Goal: Browse casually

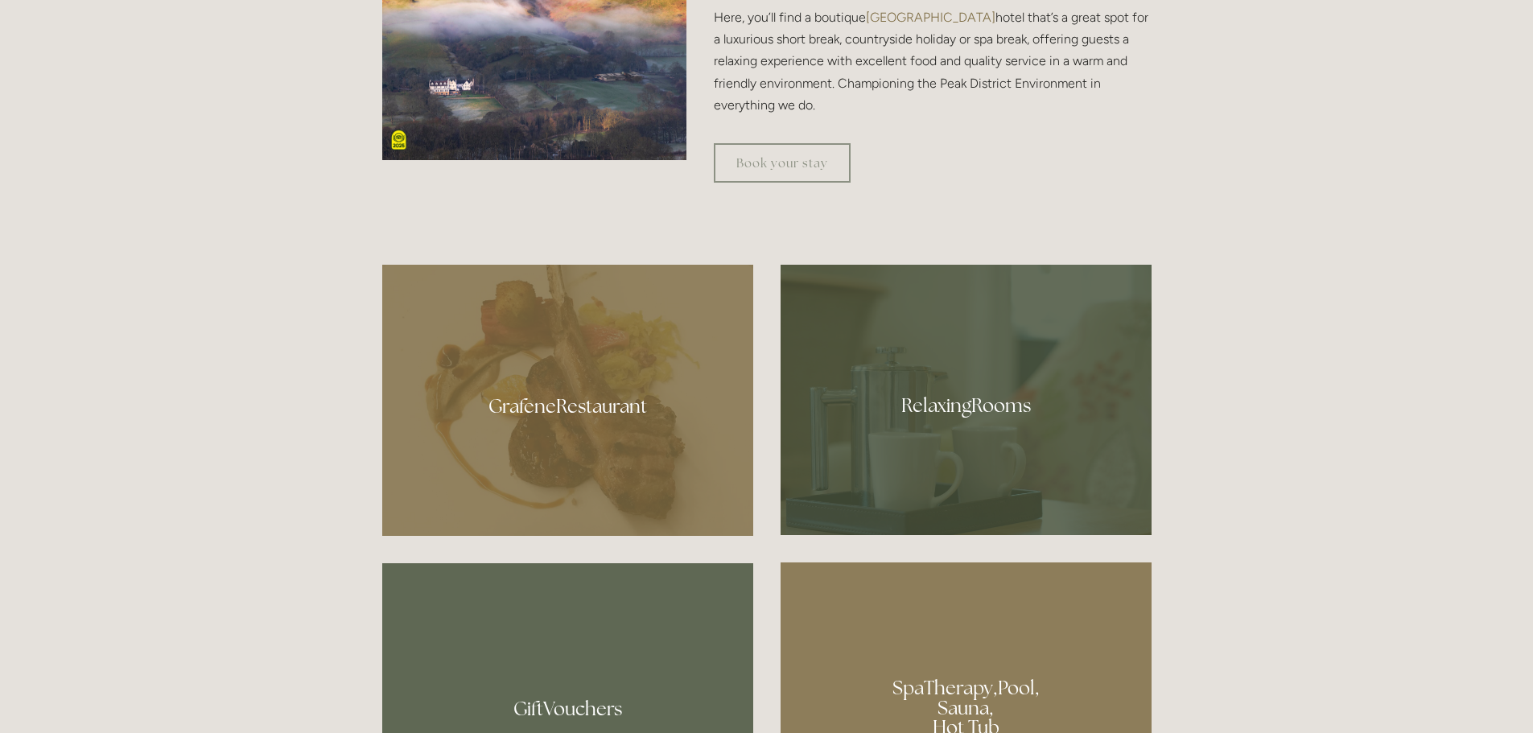
scroll to position [885, 0]
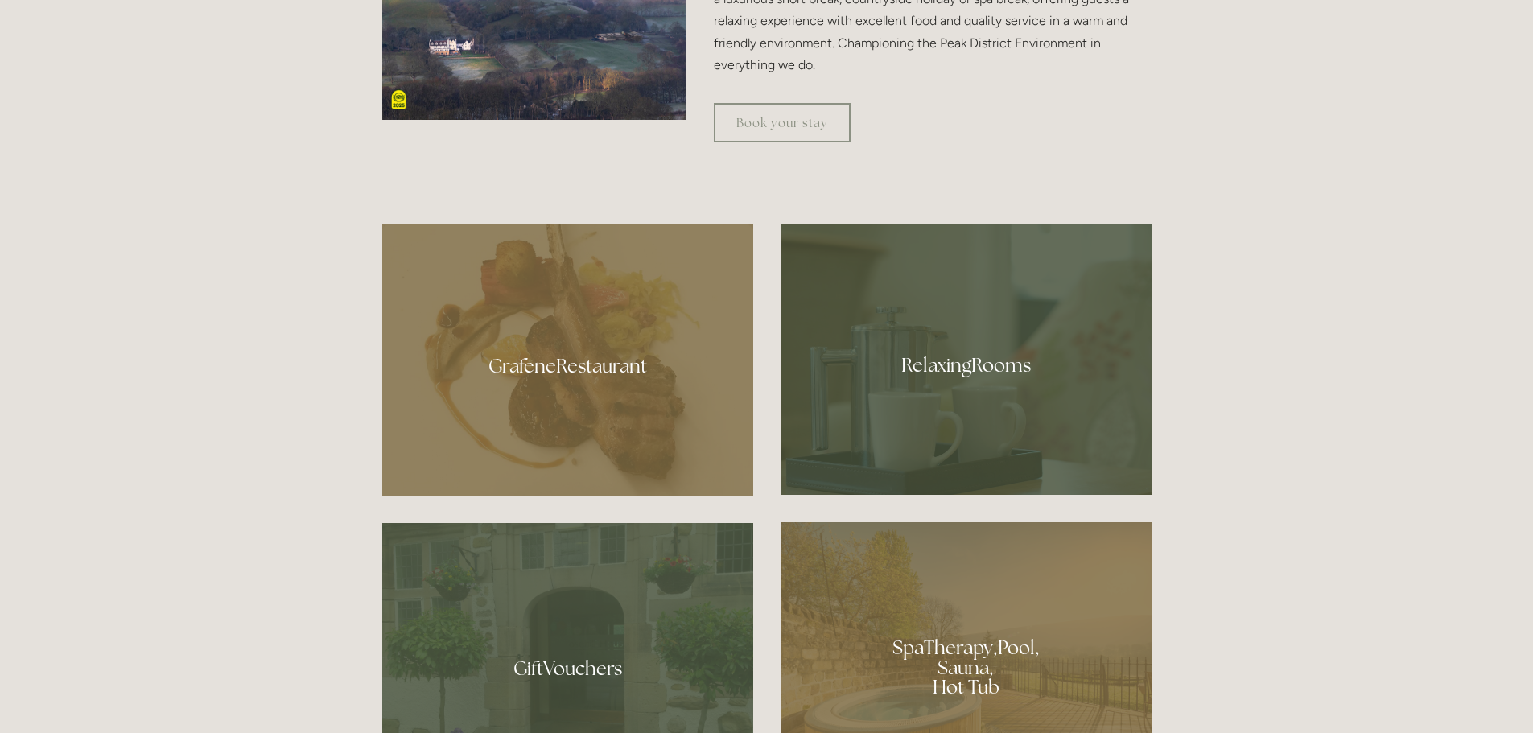
click at [559, 371] on div at bounding box center [567, 359] width 371 height 271
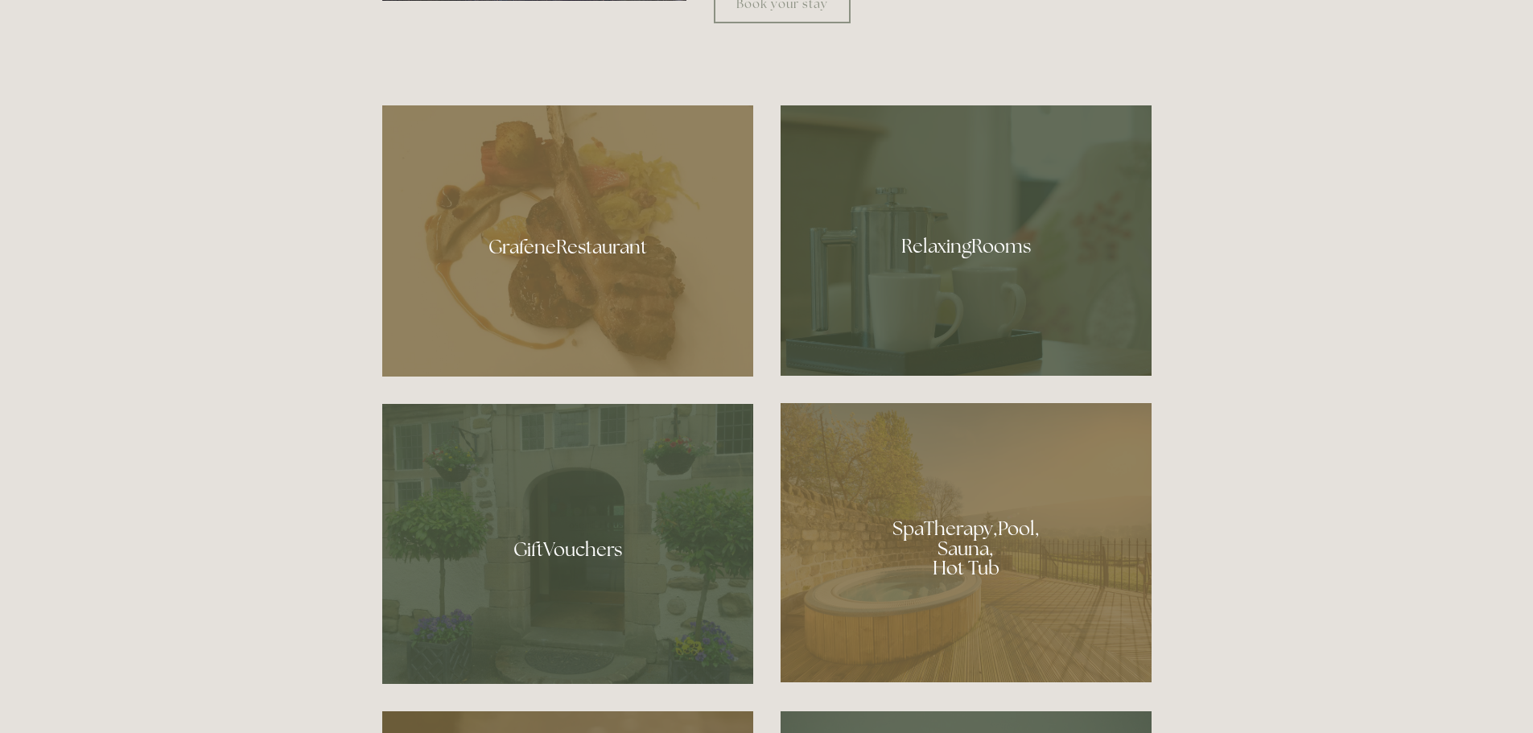
scroll to position [1046, 0]
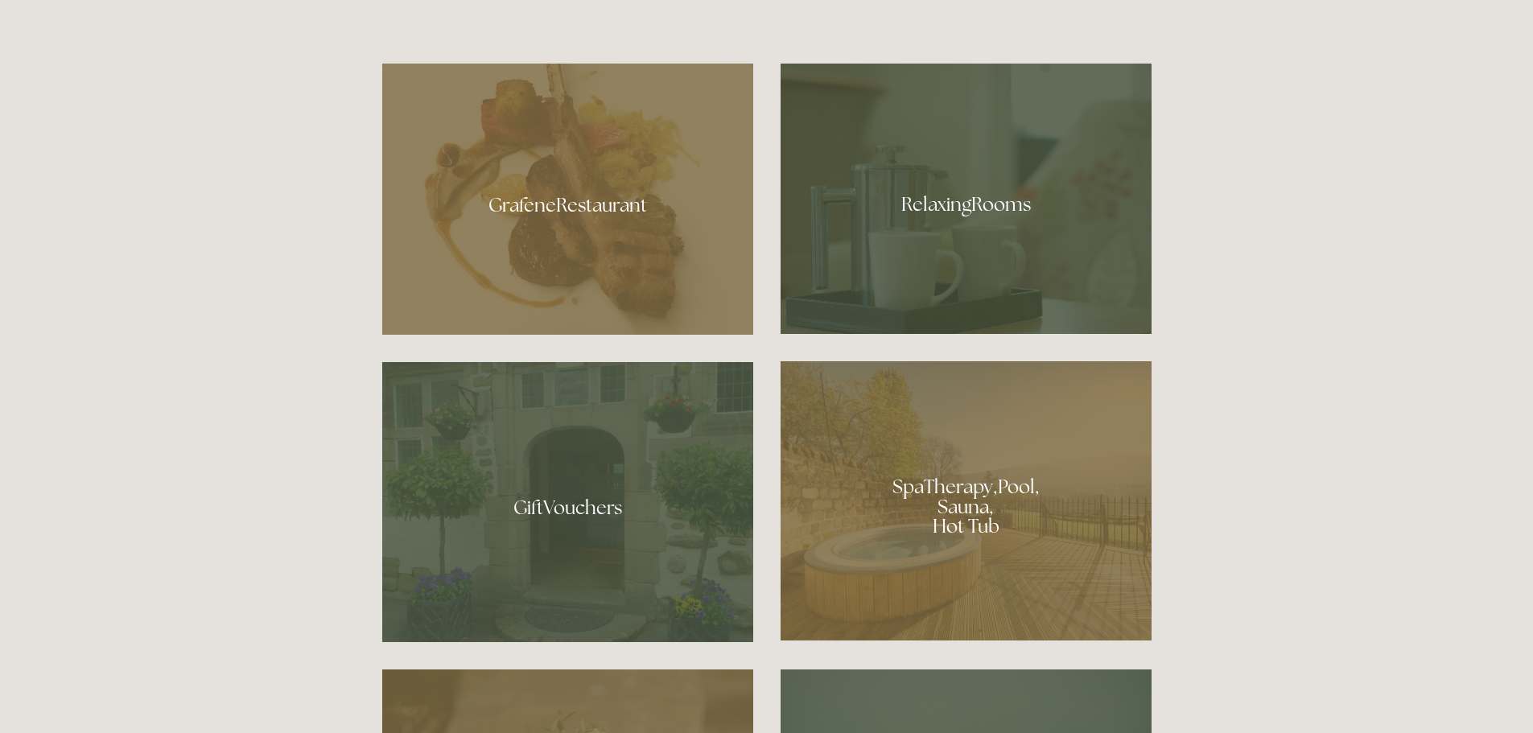
click at [958, 221] on div at bounding box center [965, 199] width 371 height 270
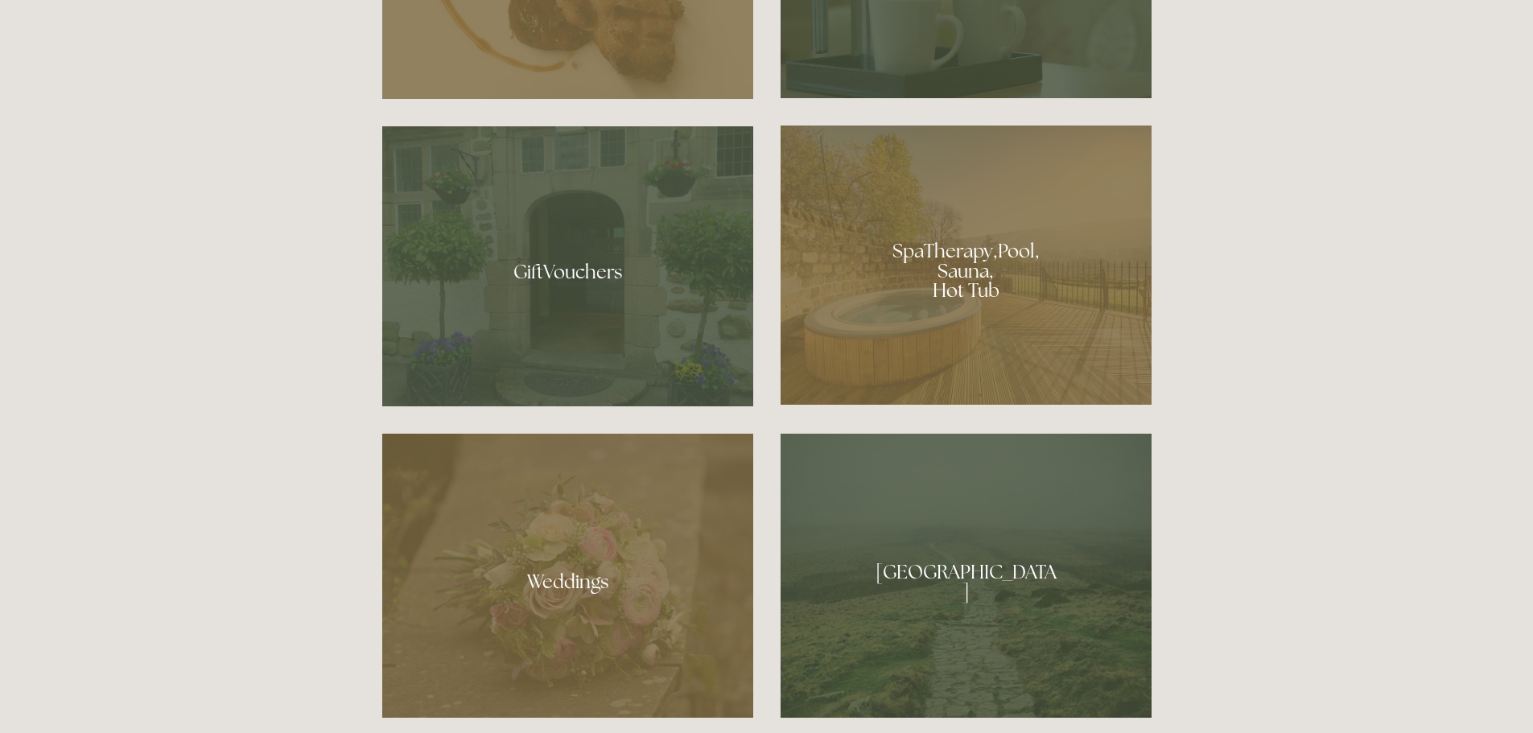
scroll to position [1287, 0]
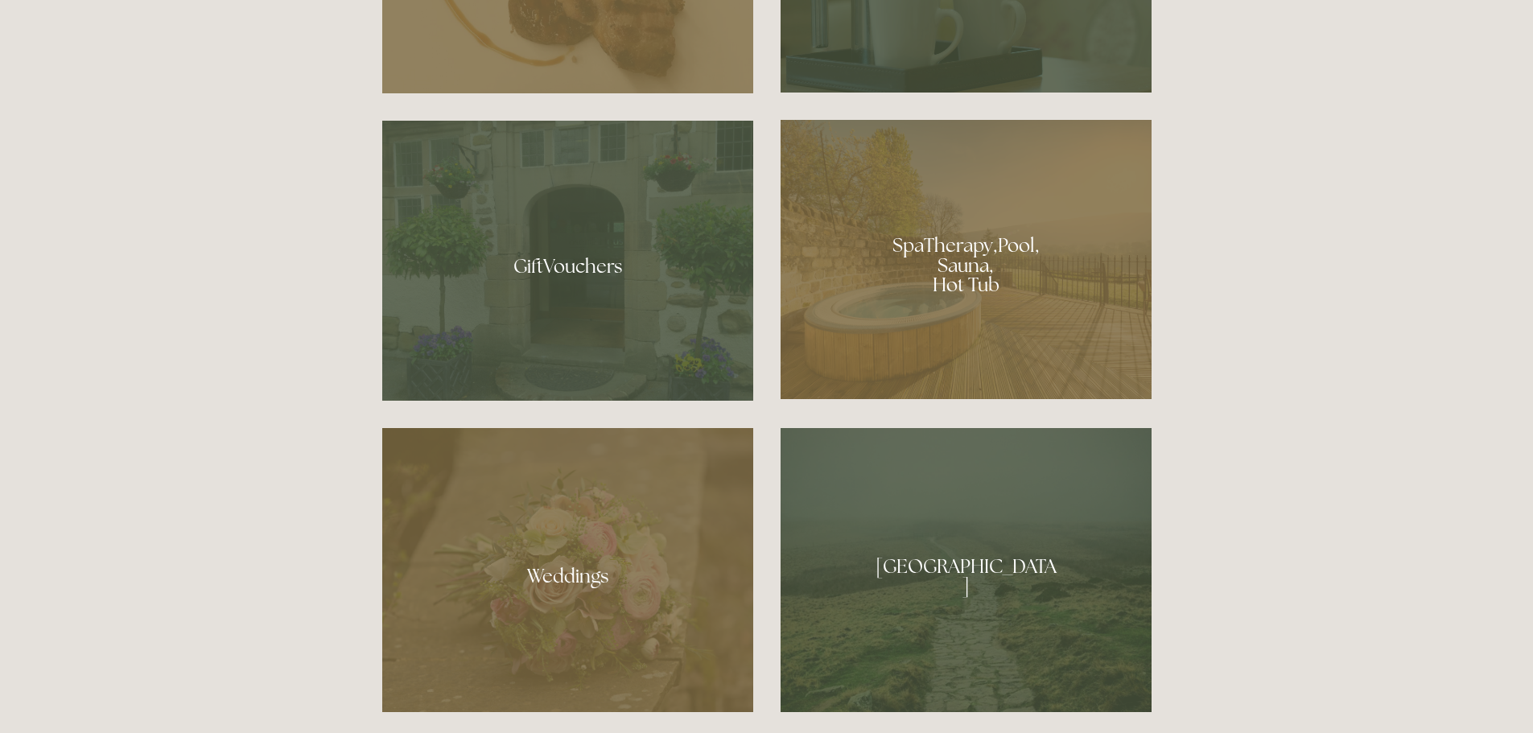
click at [970, 270] on div at bounding box center [965, 259] width 371 height 279
click at [554, 583] on div at bounding box center [567, 570] width 371 height 284
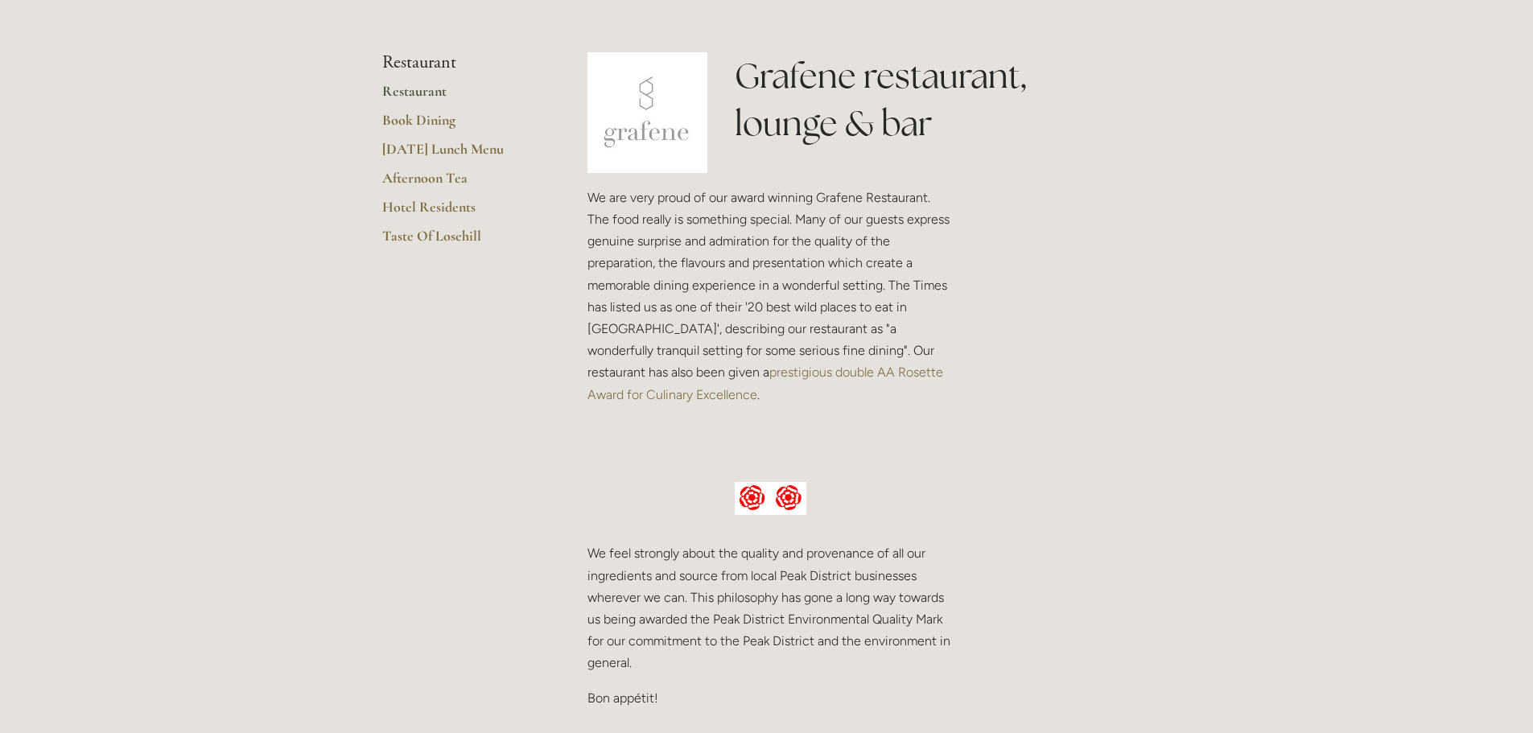
scroll to position [402, 0]
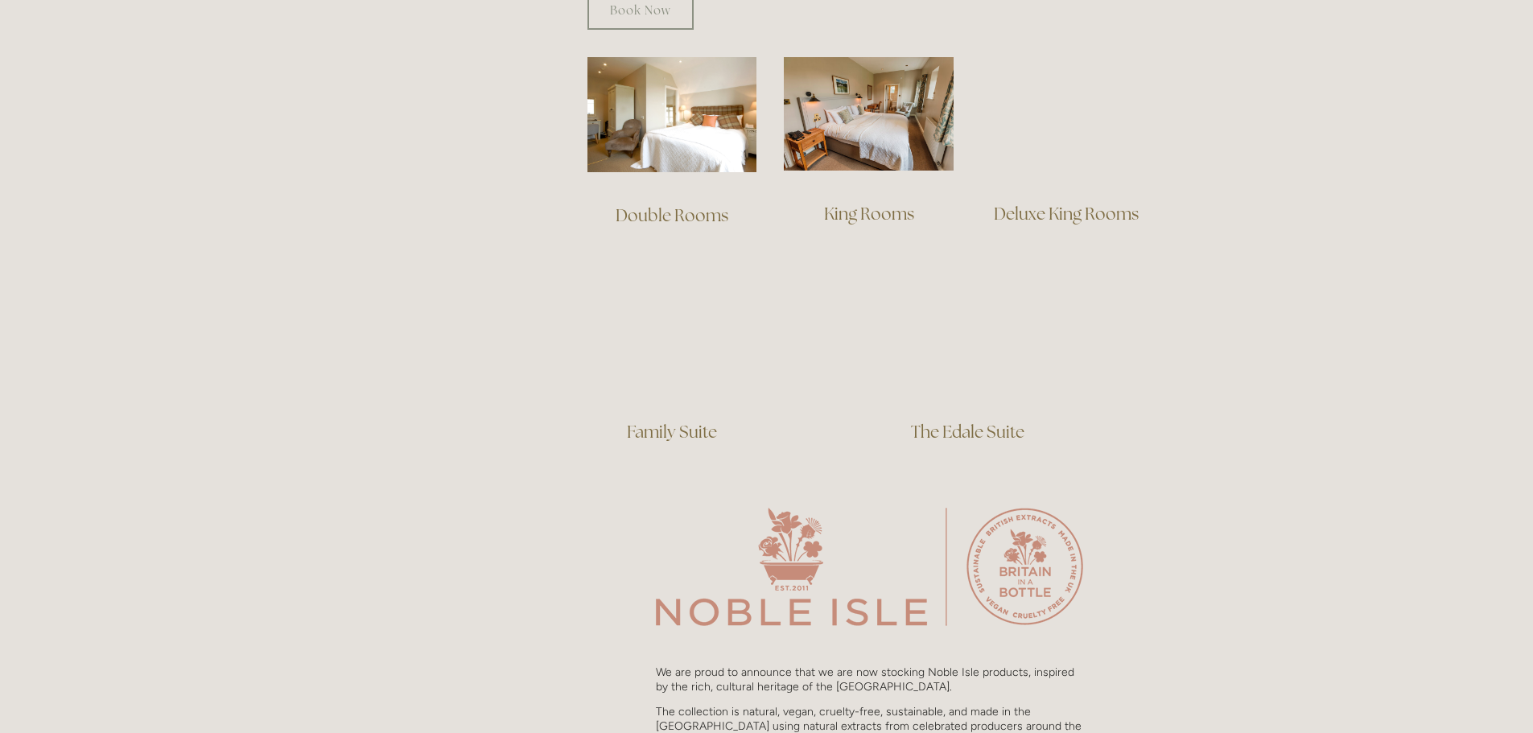
scroll to position [1126, 0]
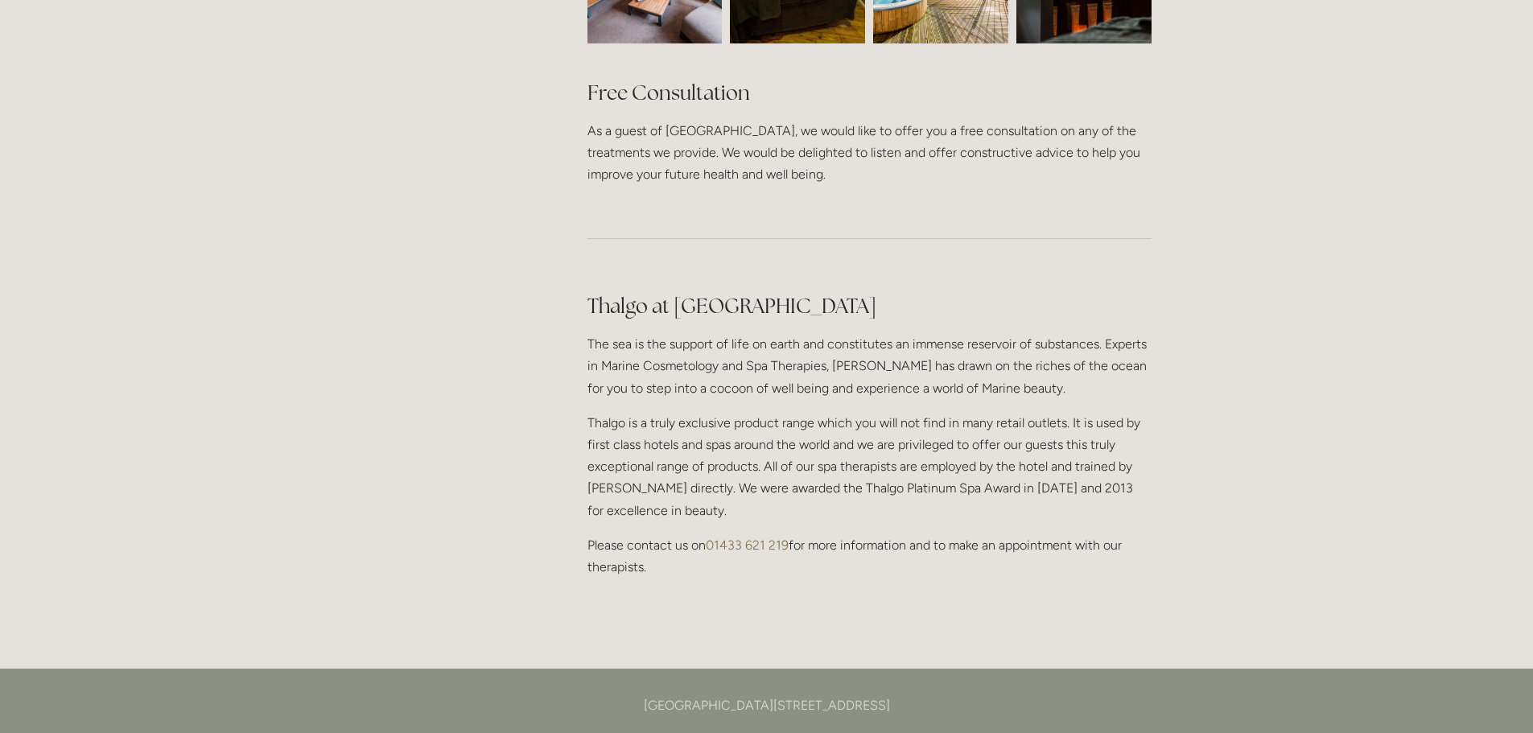
scroll to position [1287, 0]
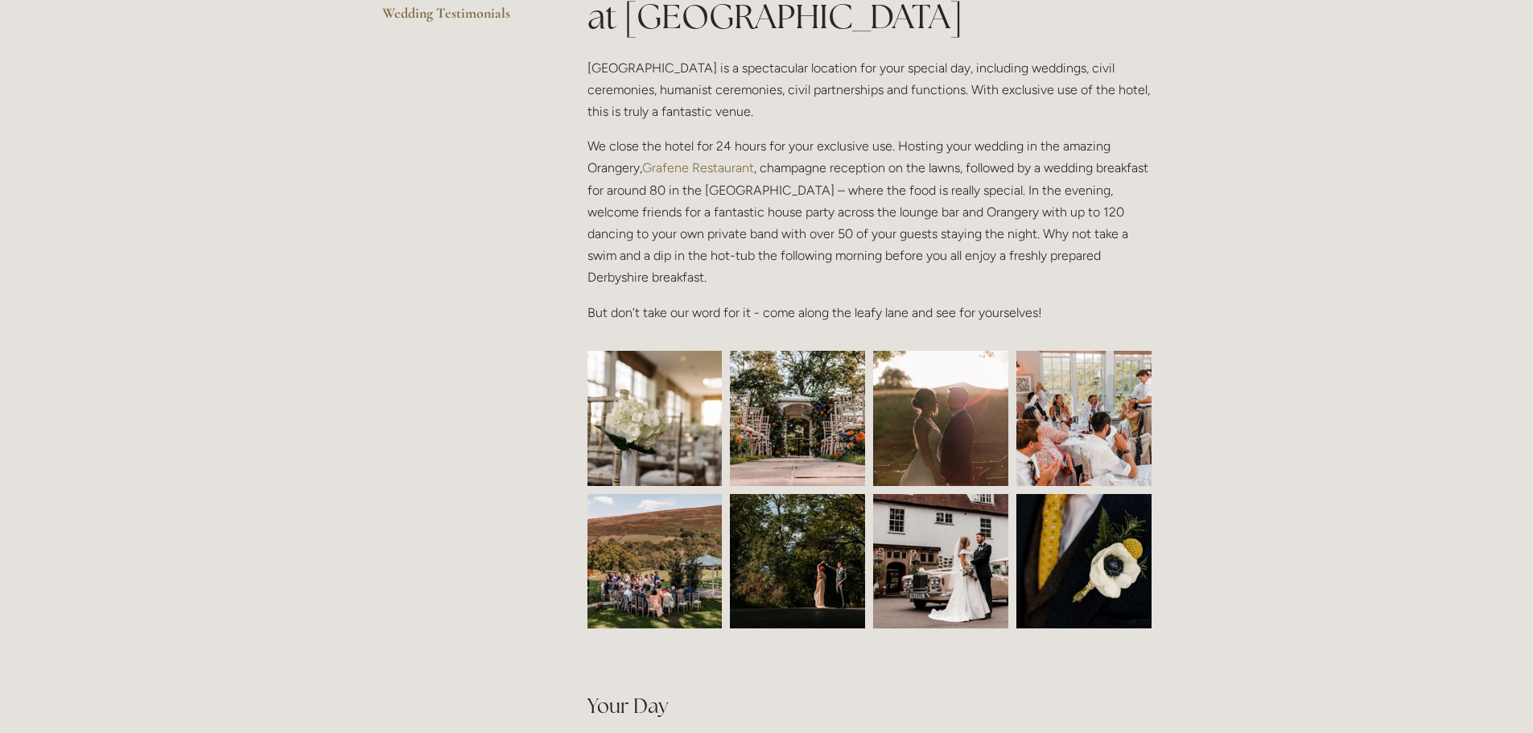
scroll to position [483, 0]
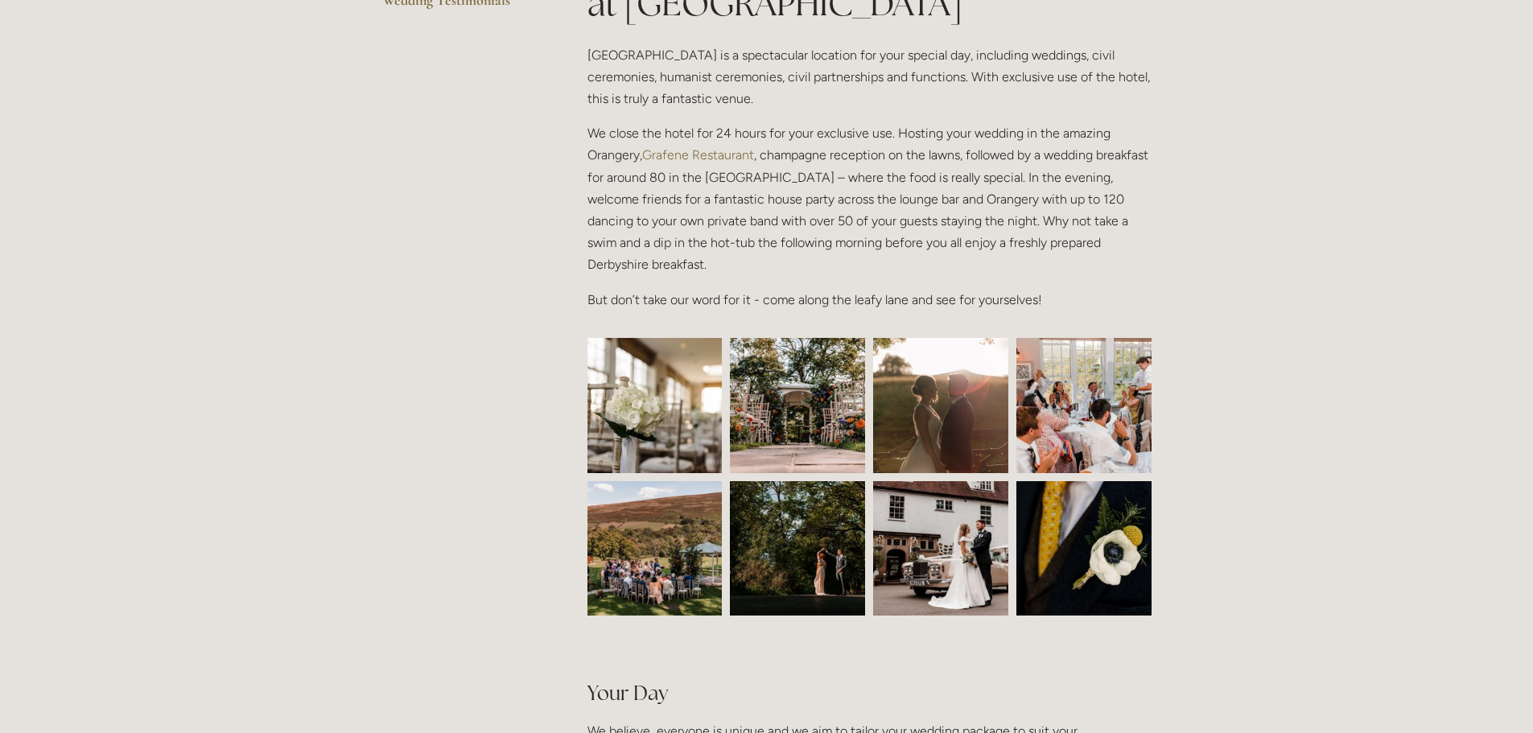
click at [813, 430] on img at bounding box center [797, 405] width 203 height 135
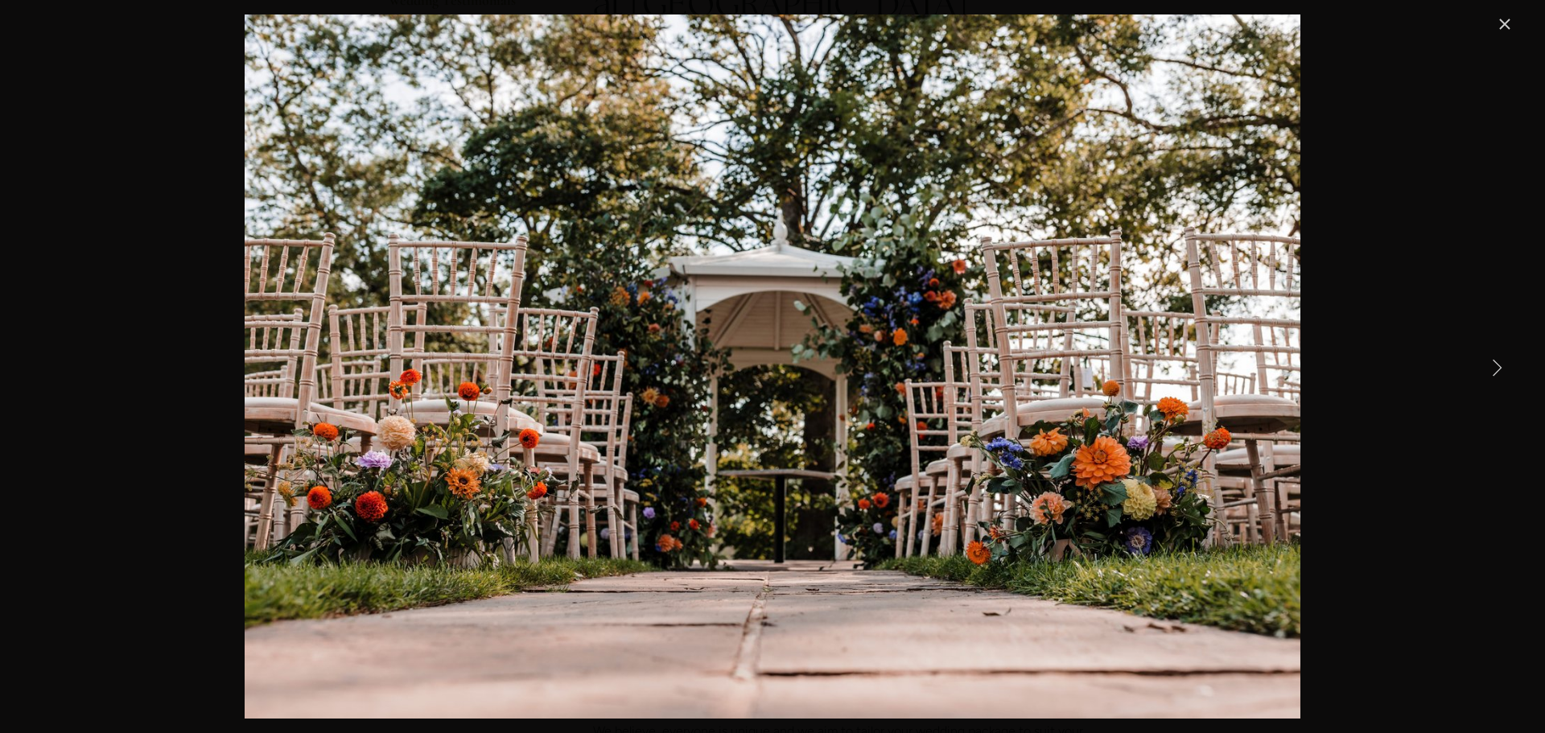
click at [1485, 365] on link "Next Item" at bounding box center [1496, 366] width 35 height 35
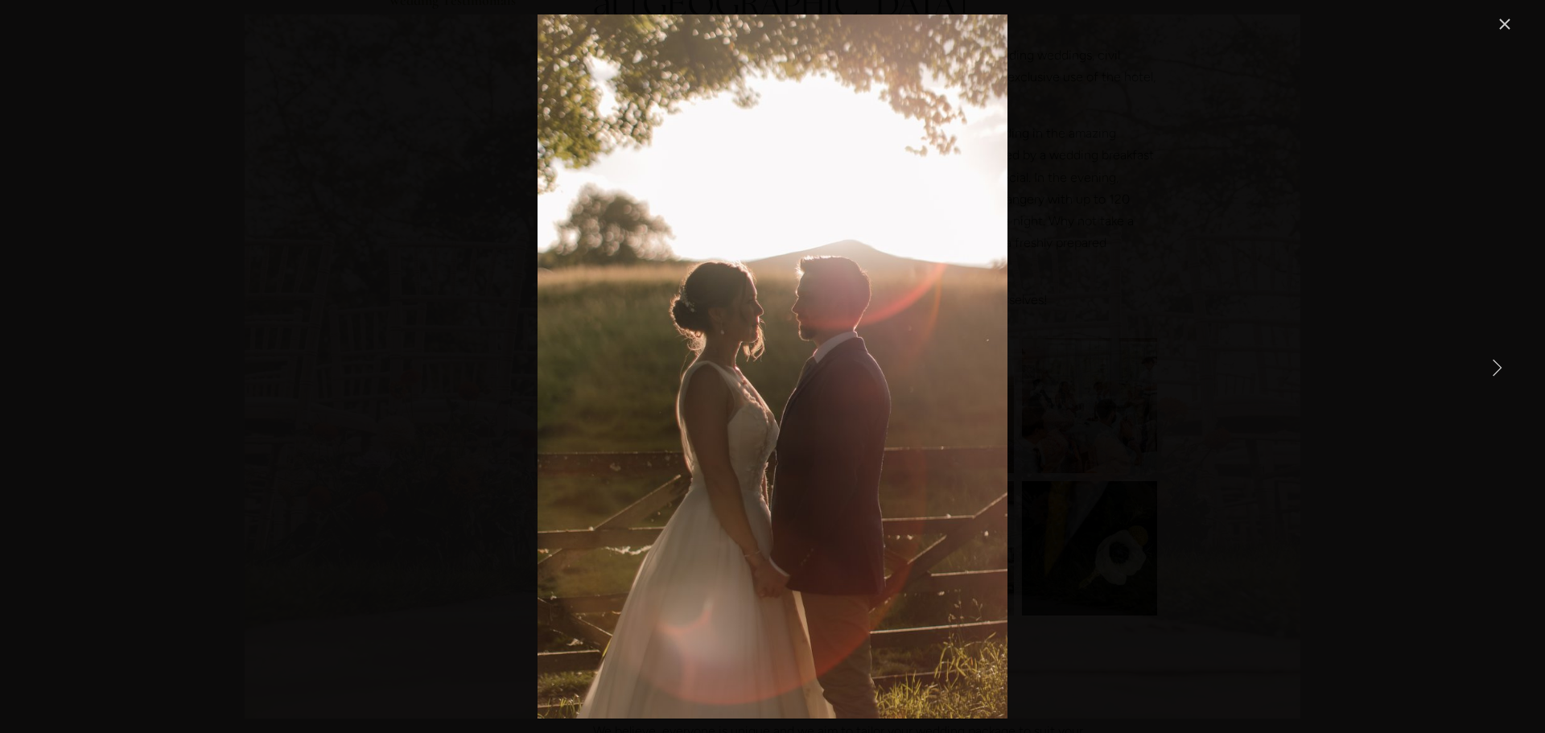
click at [1487, 365] on link "Next Item" at bounding box center [1496, 366] width 35 height 35
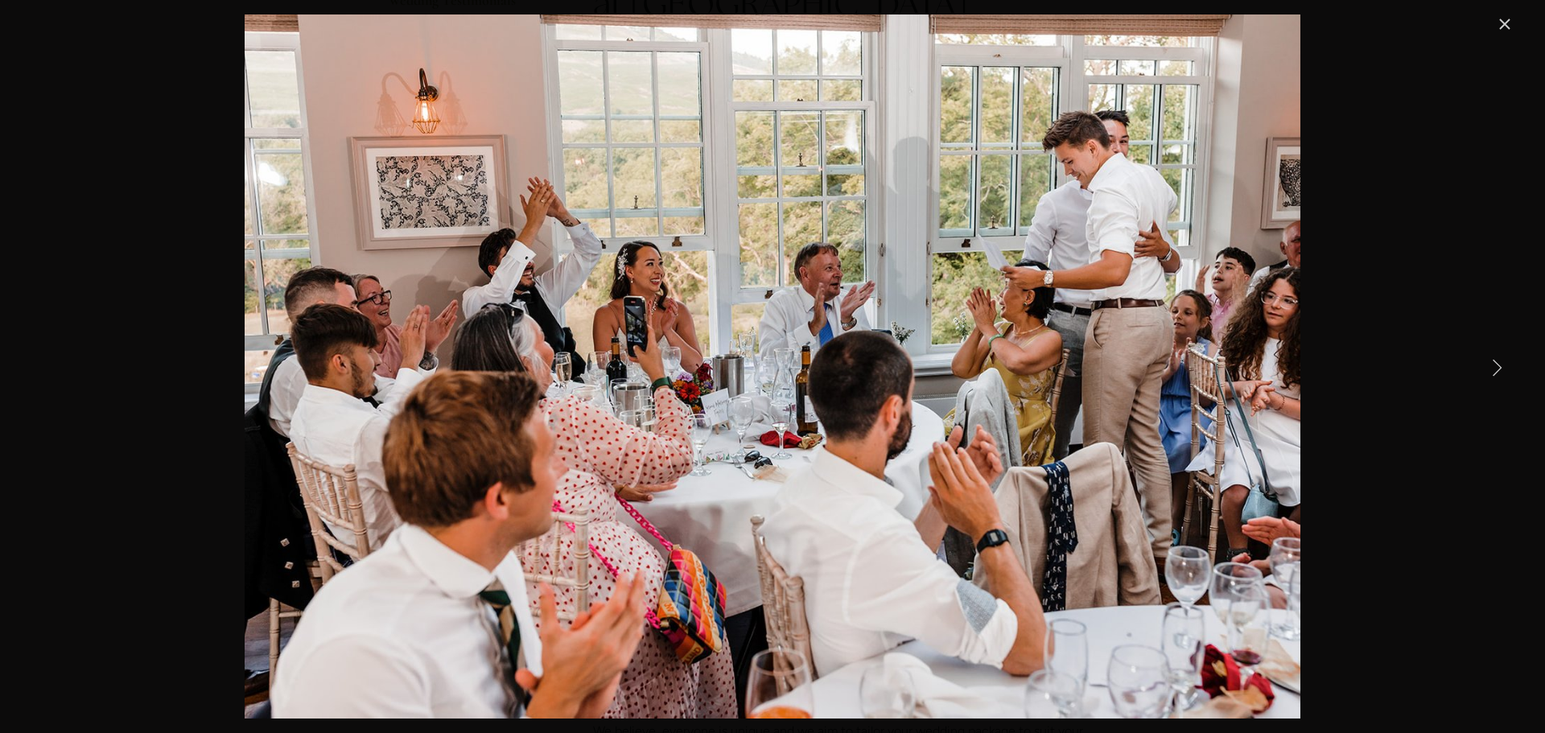
click at [1487, 365] on link "Next Item" at bounding box center [1496, 366] width 35 height 35
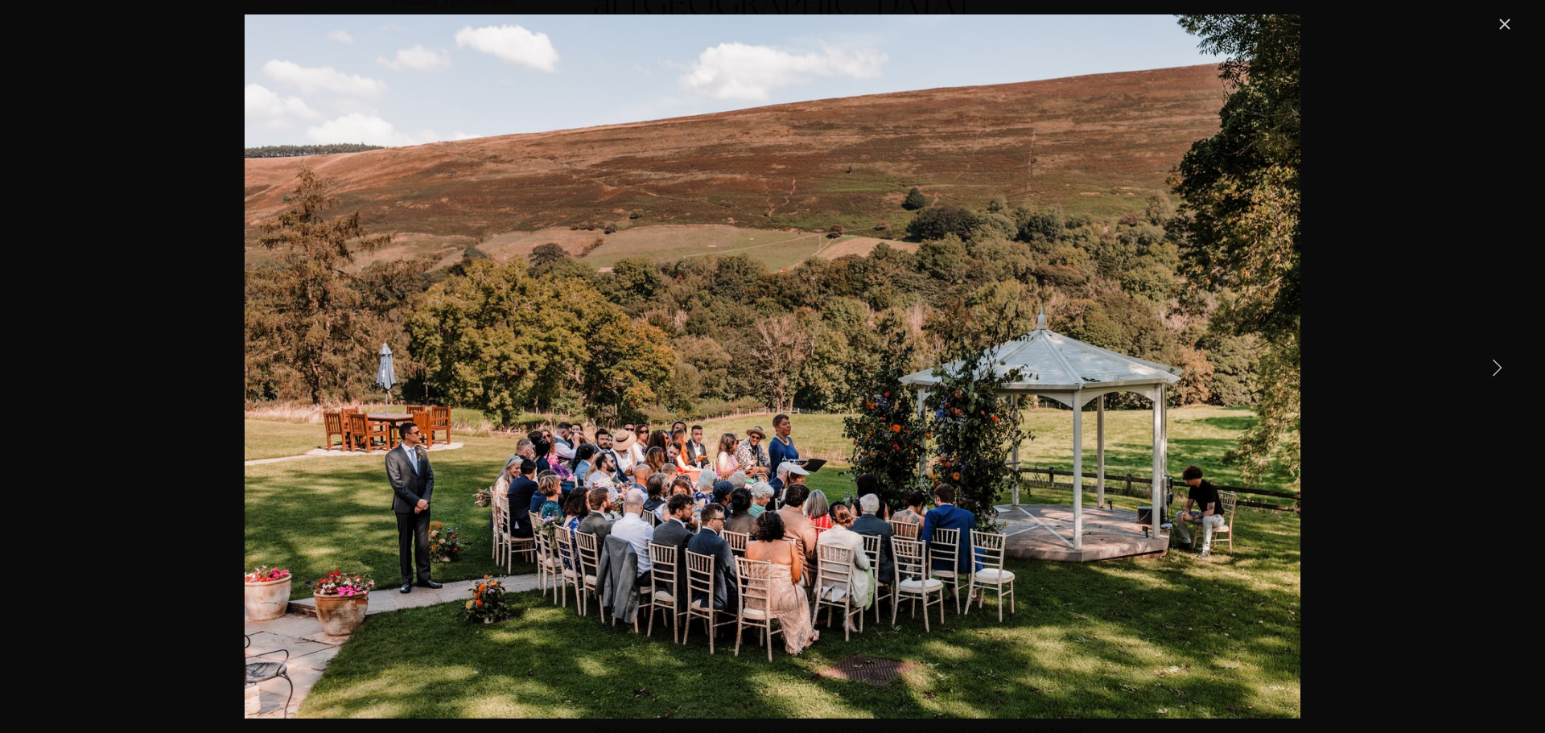
click at [1487, 365] on link "Next Item" at bounding box center [1496, 366] width 35 height 35
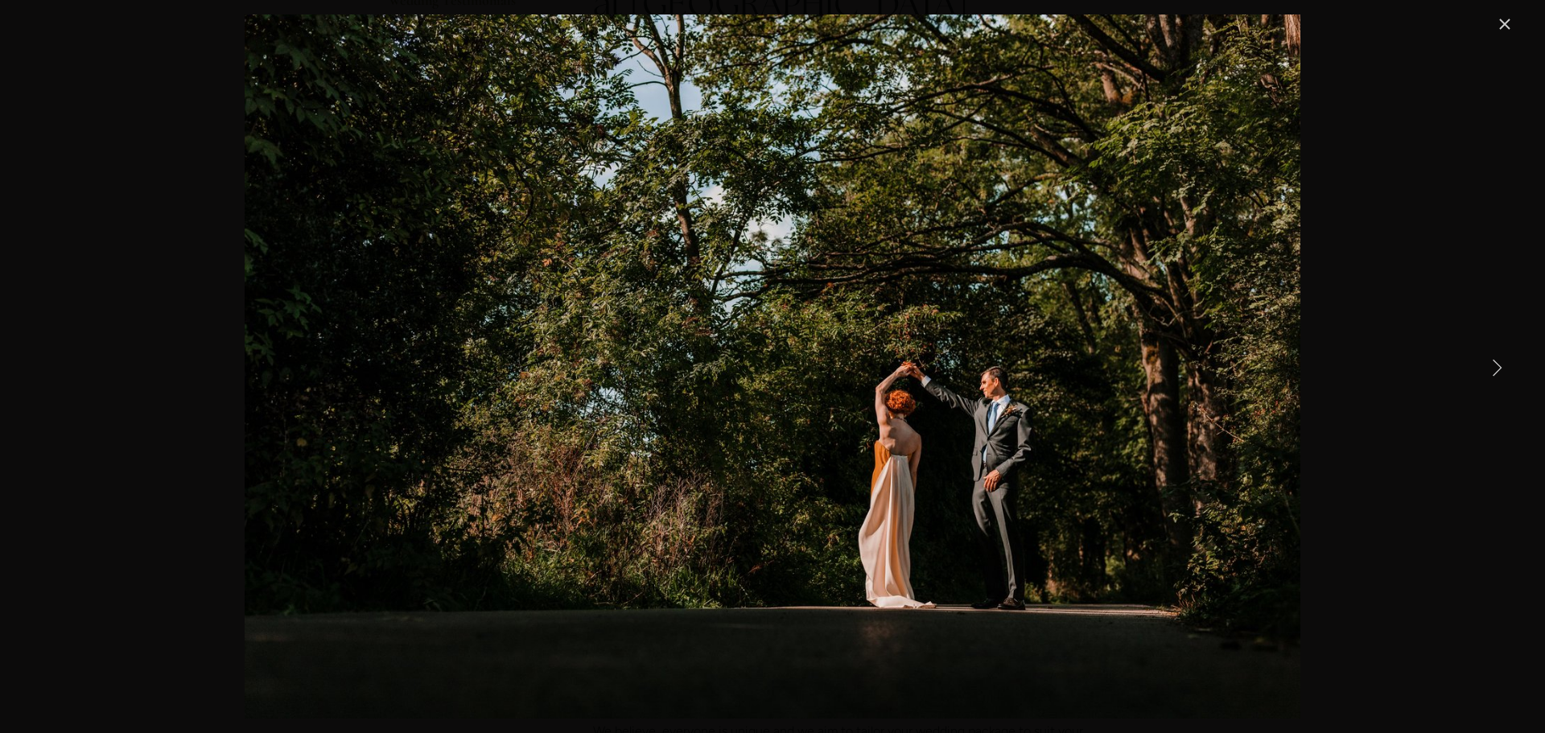
click at [1485, 365] on link "Next Item" at bounding box center [1496, 366] width 35 height 35
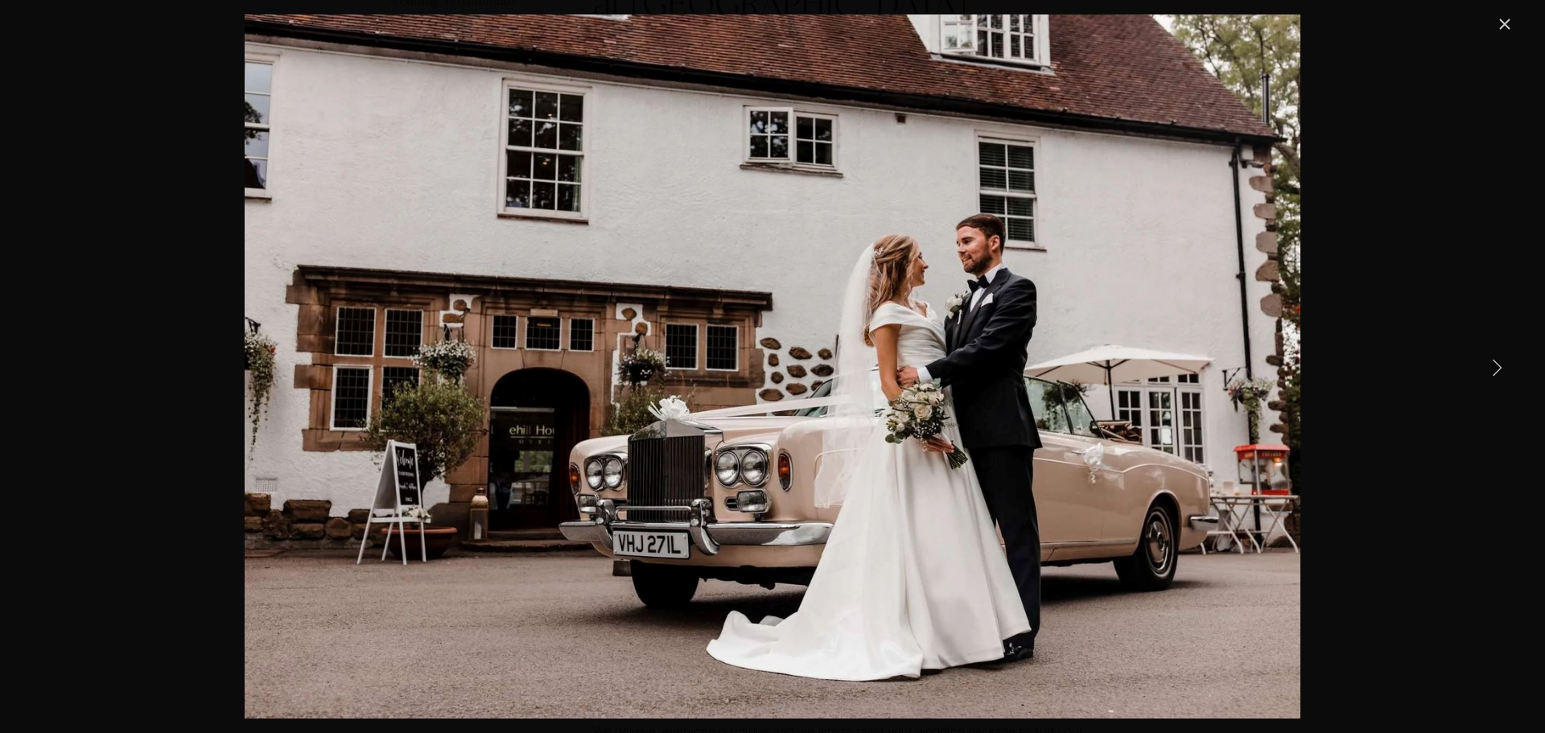
click at [1485, 365] on link "Next Item" at bounding box center [1496, 366] width 35 height 35
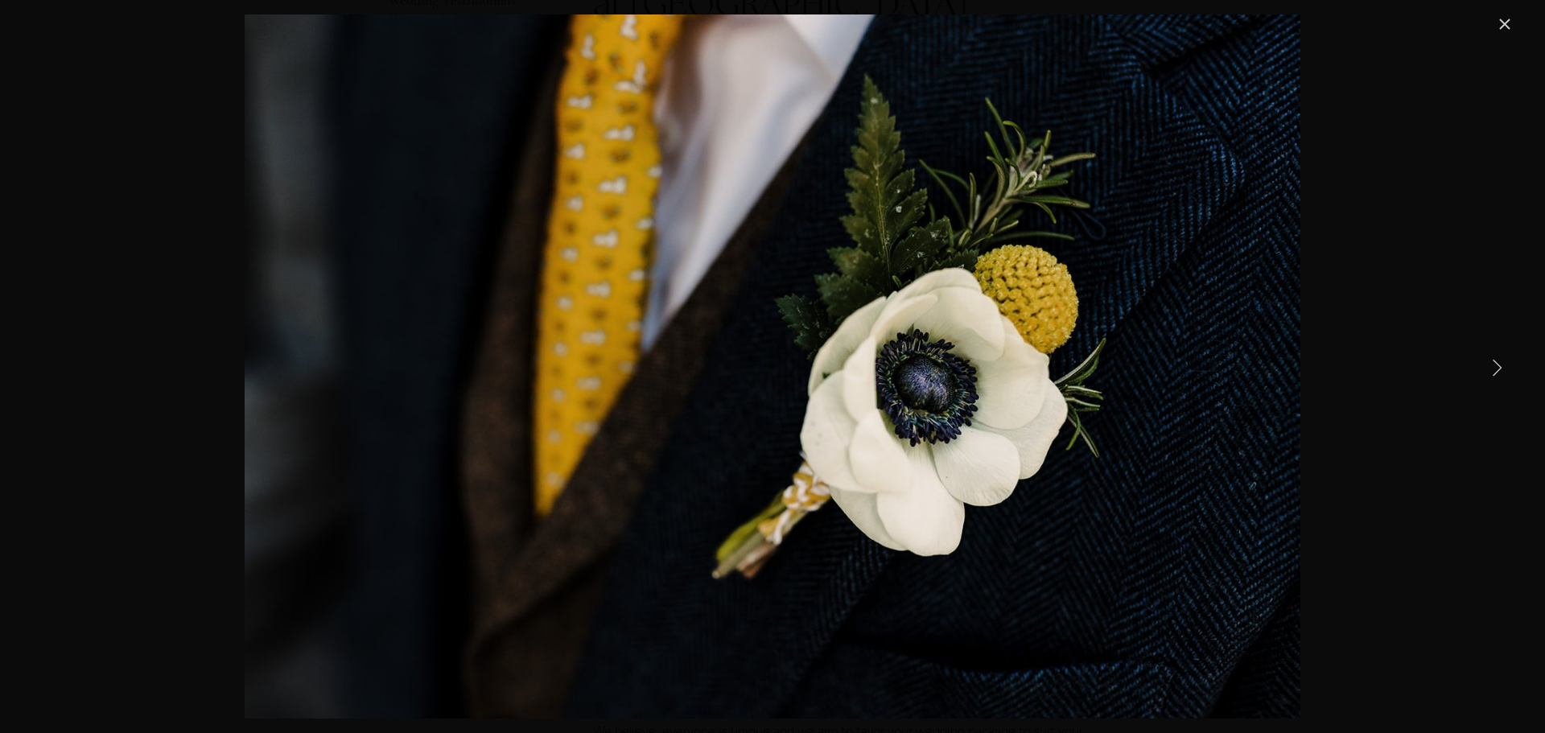
click at [1485, 365] on link "Next Item" at bounding box center [1496, 366] width 35 height 35
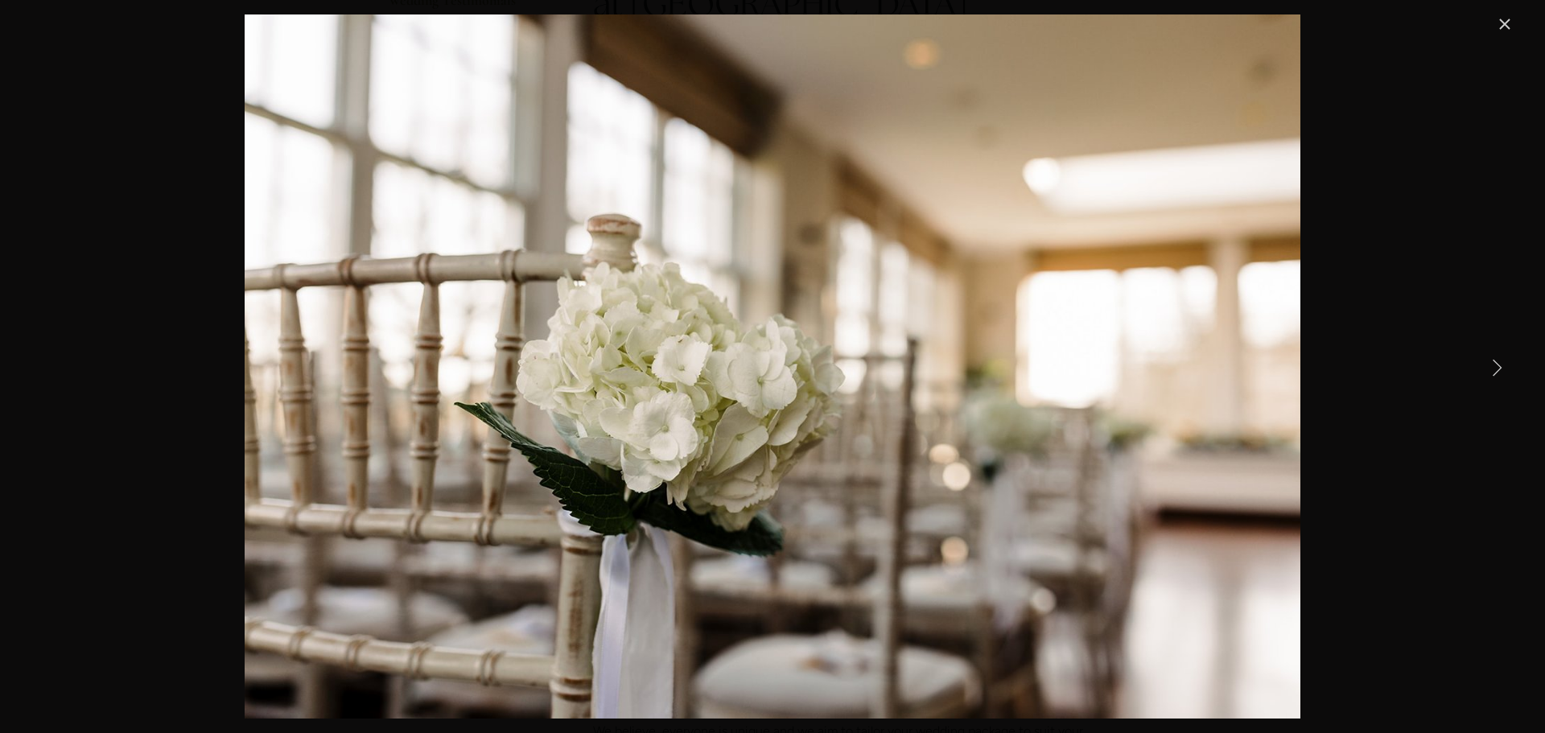
click at [1485, 365] on link "Next Item" at bounding box center [1496, 366] width 35 height 35
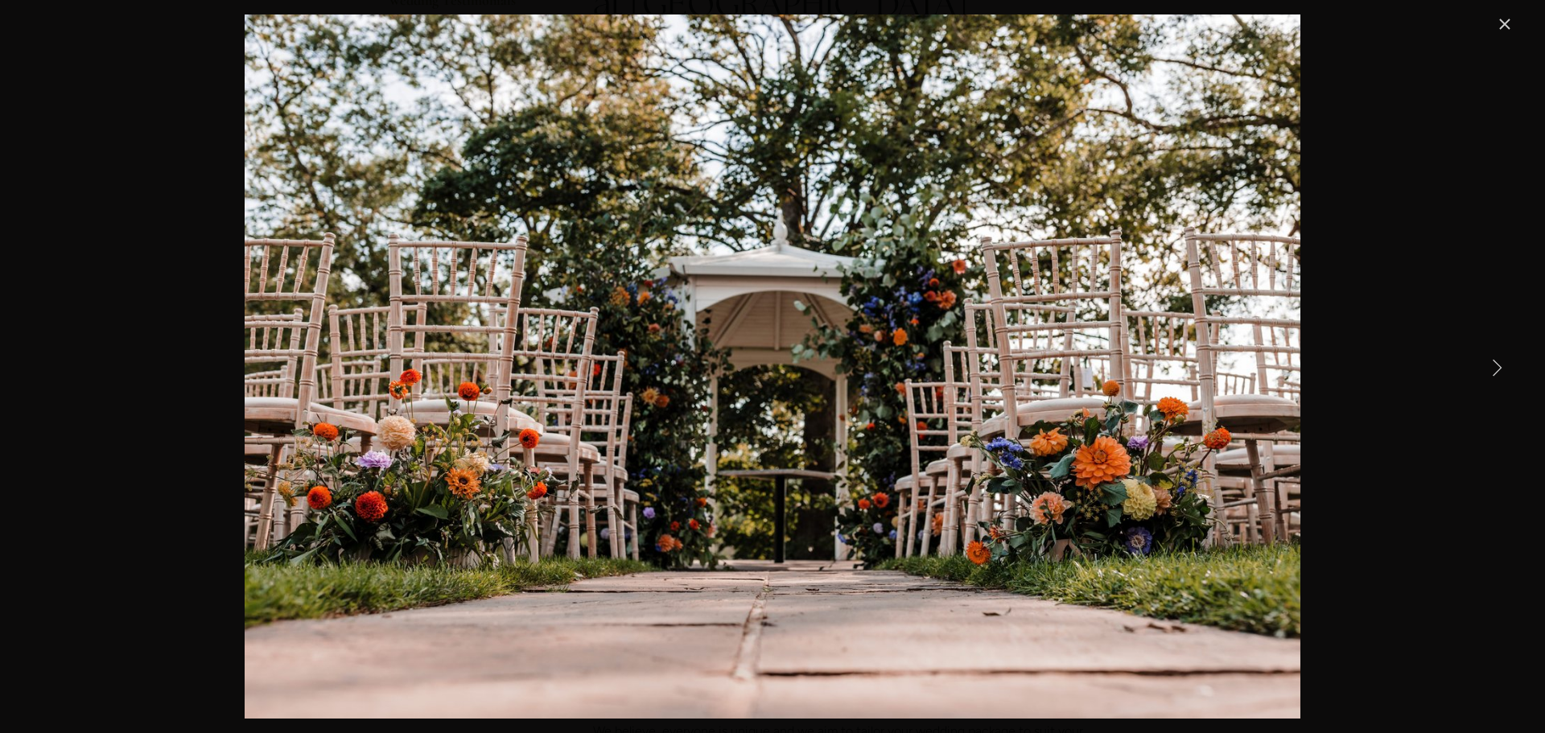
click at [1485, 365] on link "Next Item" at bounding box center [1496, 366] width 35 height 35
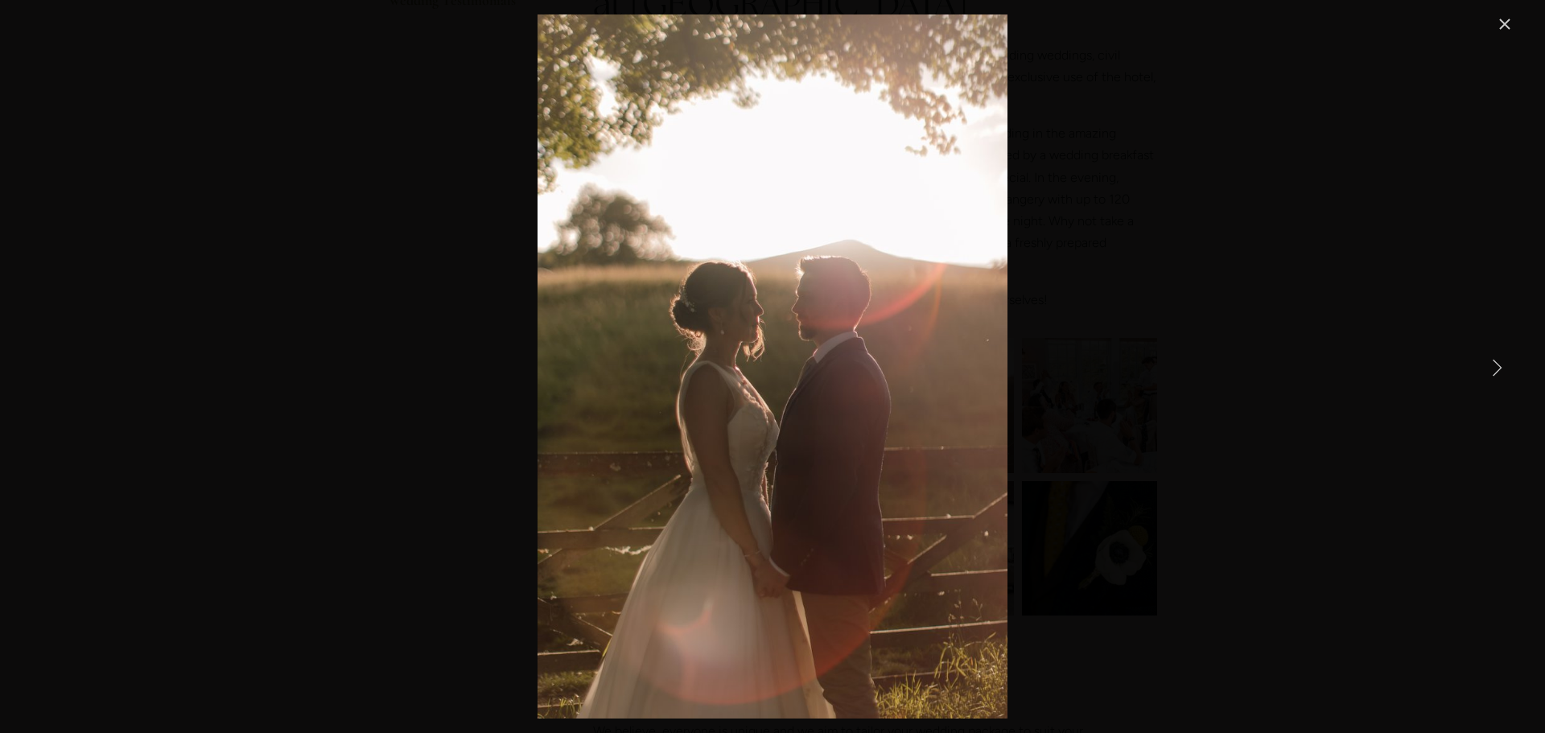
click at [1495, 22] on link "Close" at bounding box center [1504, 23] width 19 height 19
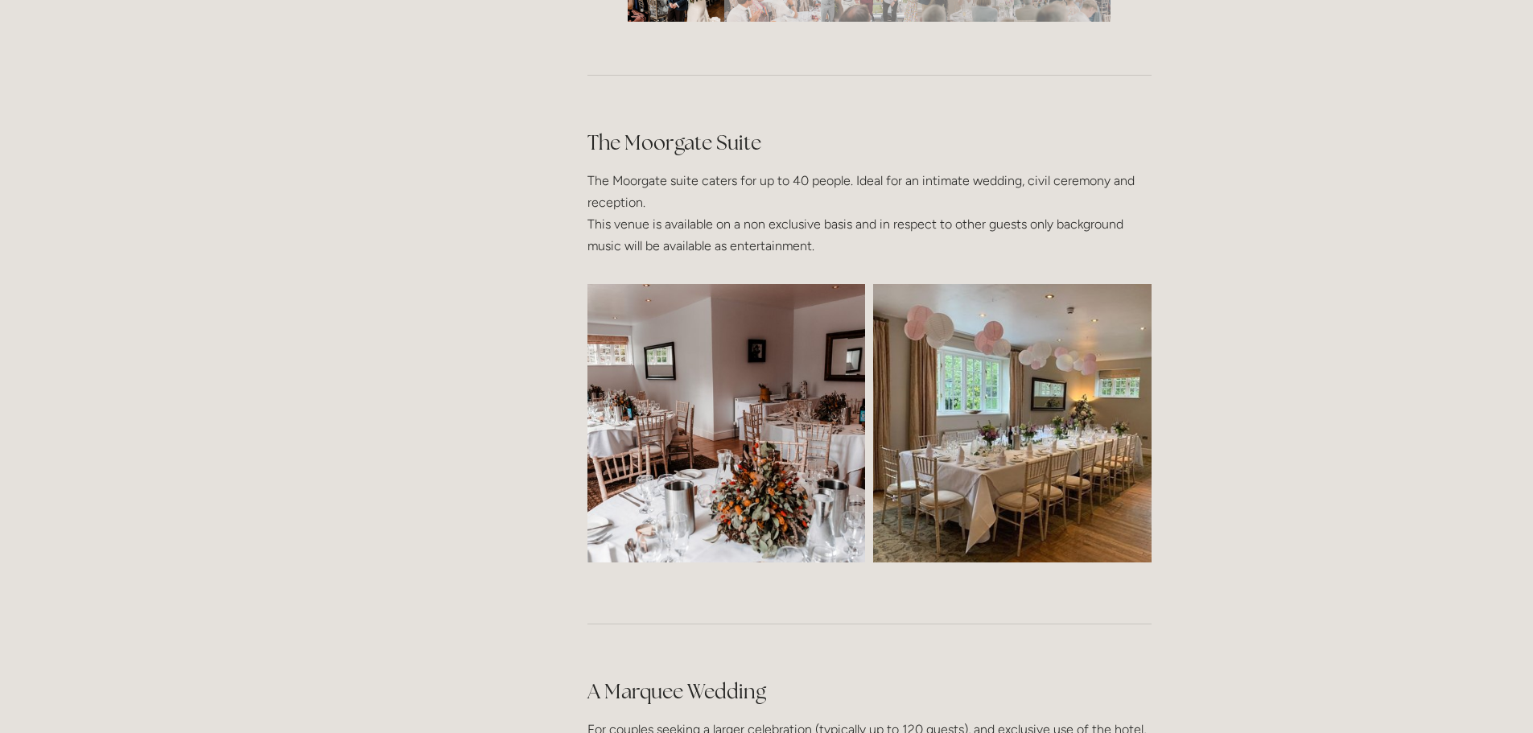
scroll to position [3138, 0]
